Goal: Information Seeking & Learning: Check status

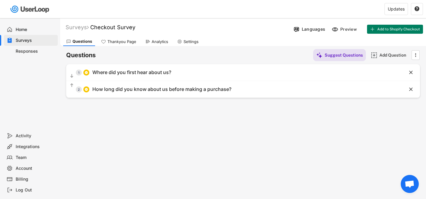
click at [26, 58] on div "Home Surveys Responses" at bounding box center [30, 74] width 60 height 112
click at [21, 52] on div "Responses" at bounding box center [36, 51] width 40 height 6
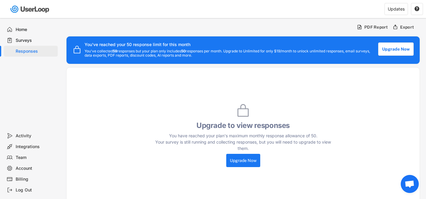
click at [34, 29] on div "Home" at bounding box center [36, 30] width 40 height 6
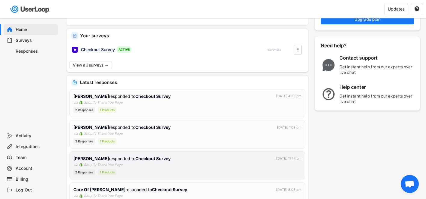
scroll to position [86, 0]
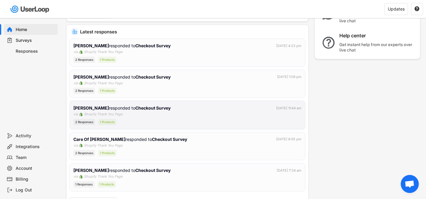
click at [121, 115] on div "Shopify Thank You Page" at bounding box center [103, 114] width 39 height 5
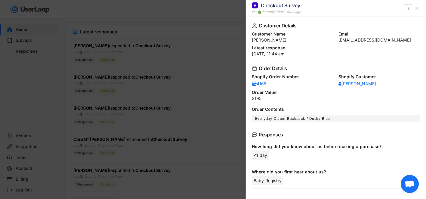
click at [134, 88] on div at bounding box center [213, 99] width 426 height 199
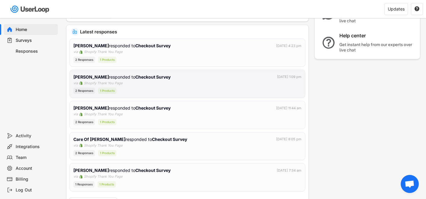
click at [138, 78] on strong "Checkout Survey" at bounding box center [153, 76] width 35 height 5
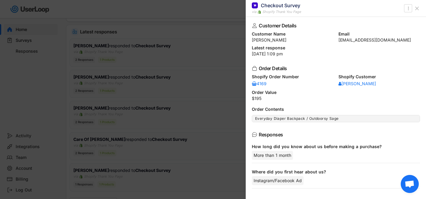
click at [148, 63] on div at bounding box center [213, 99] width 426 height 199
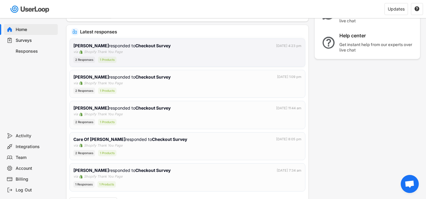
click at [147, 51] on div "[PERSON_NAME] responded to Checkout Survey [DATE] 4:23 pm via Shopify Thank You…" at bounding box center [187, 52] width 228 height 20
